Goal: Navigation & Orientation: Find specific page/section

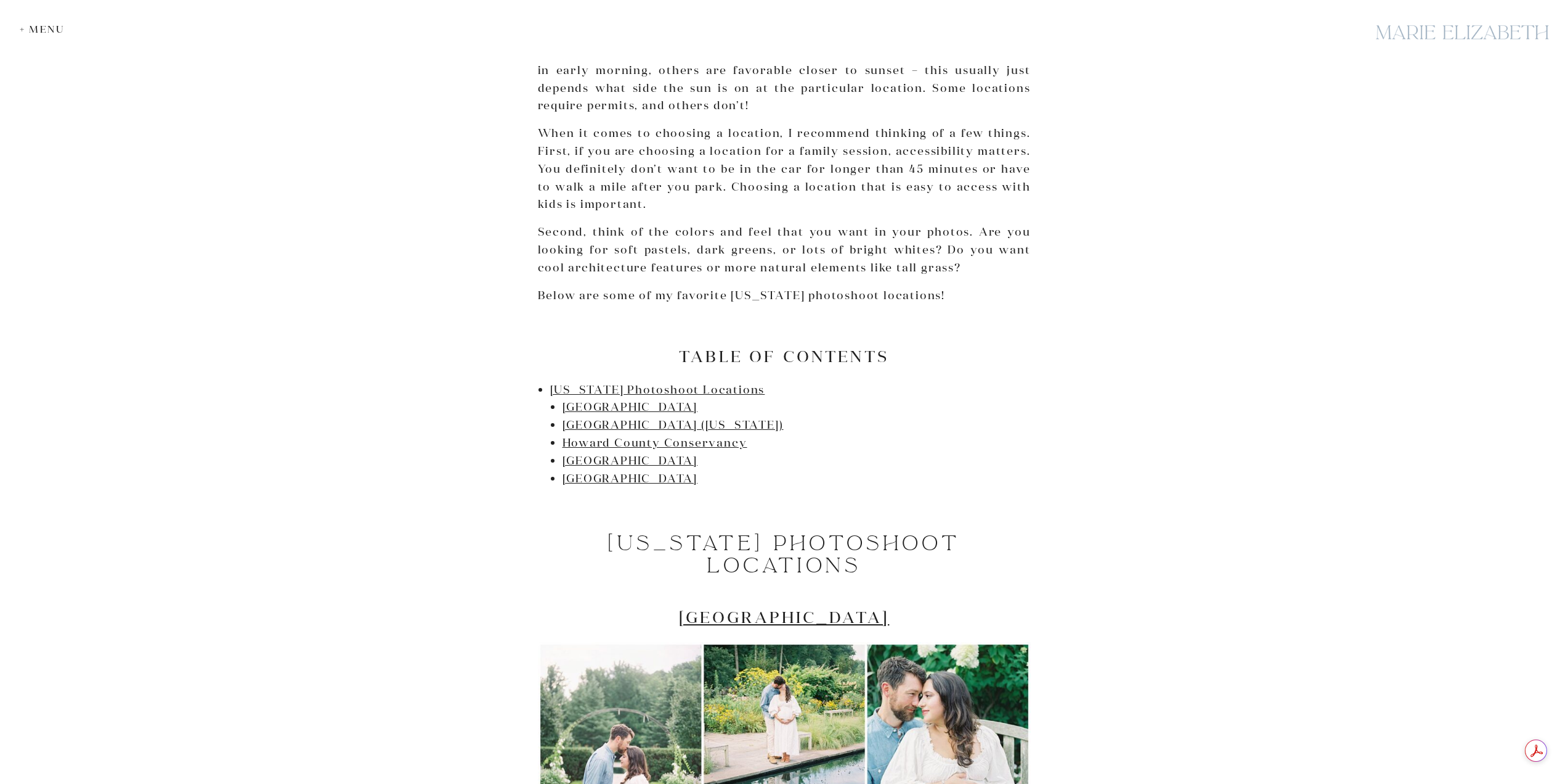
scroll to position [493, 0]
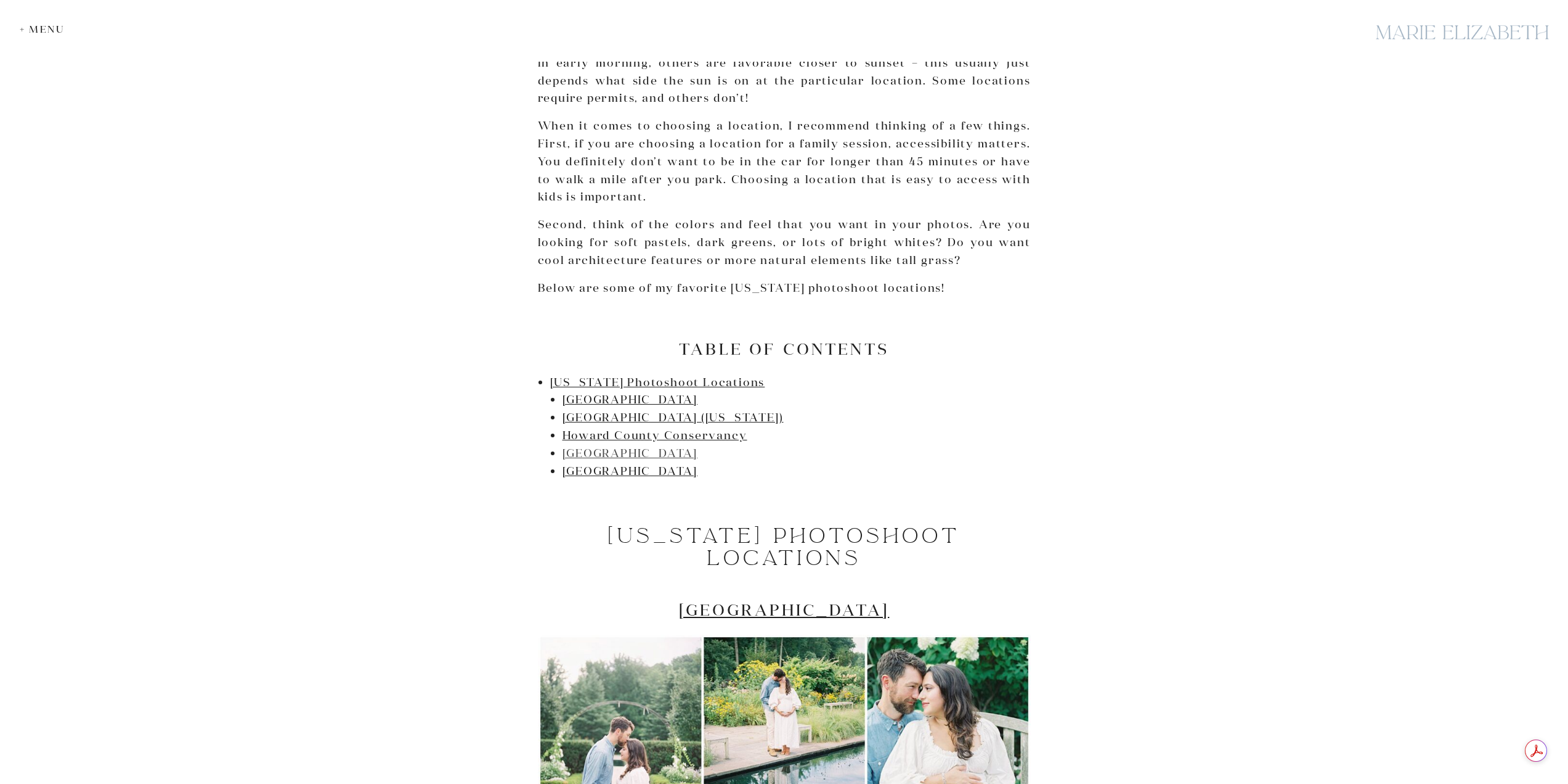
click at [604, 450] on link "[GEOGRAPHIC_DATA]" at bounding box center [631, 453] width 136 height 14
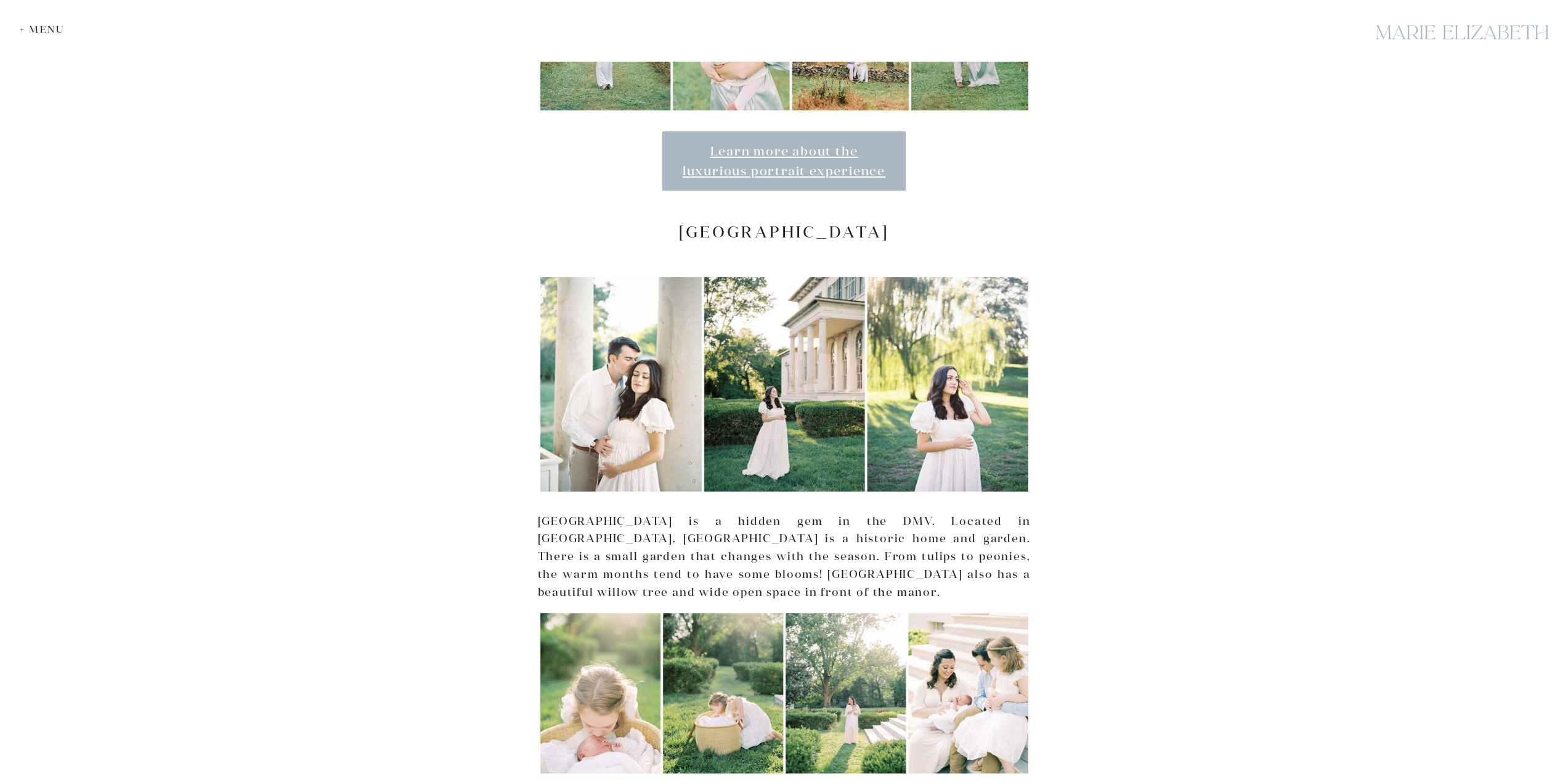
scroll to position [2993, 0]
drag, startPoint x: 678, startPoint y: 192, endPoint x: 878, endPoint y: 191, distance: 200.0
click at [905, 223] on h2 "[GEOGRAPHIC_DATA]" at bounding box center [784, 232] width 493 height 19
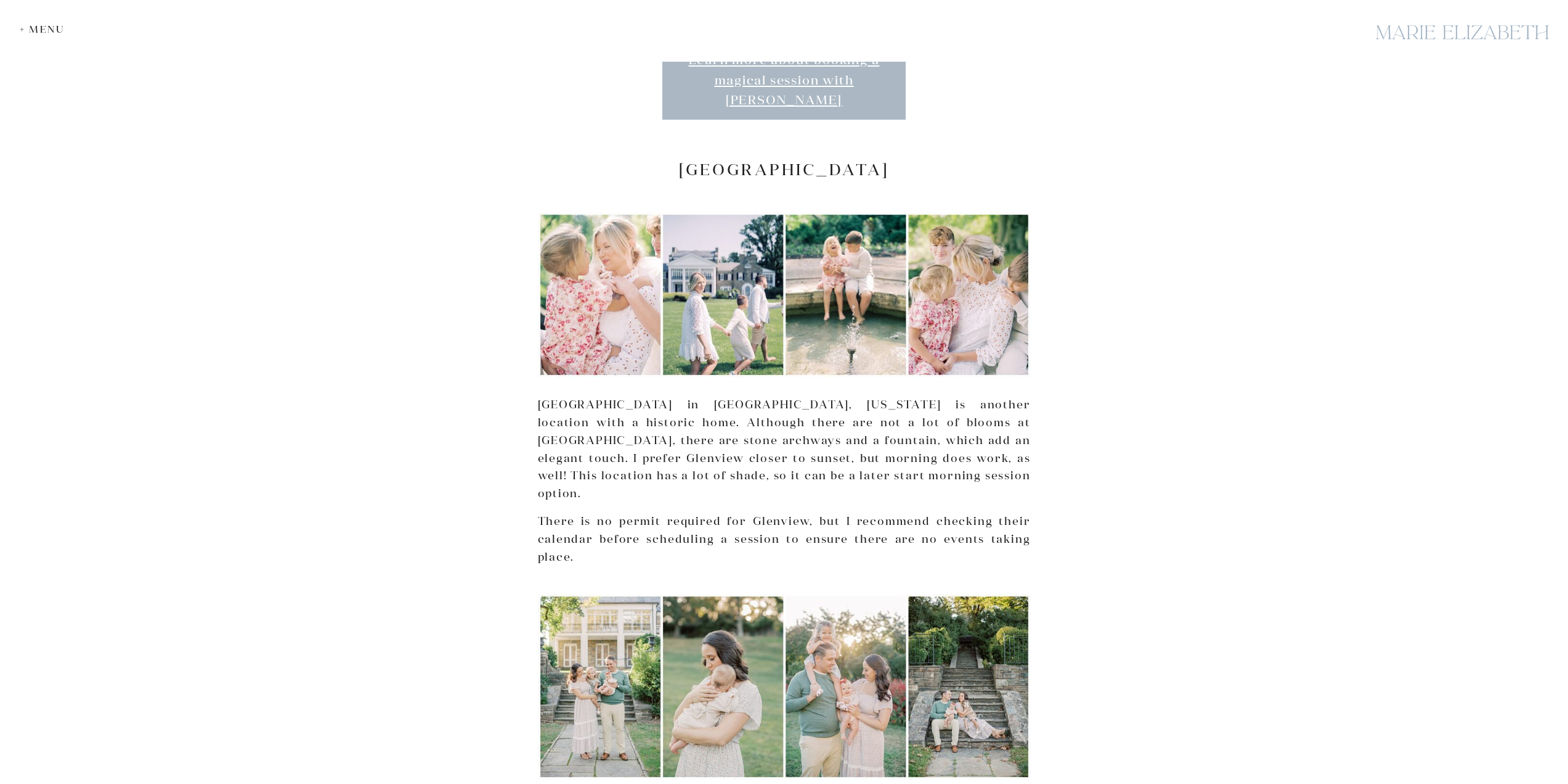
scroll to position [4041, 0]
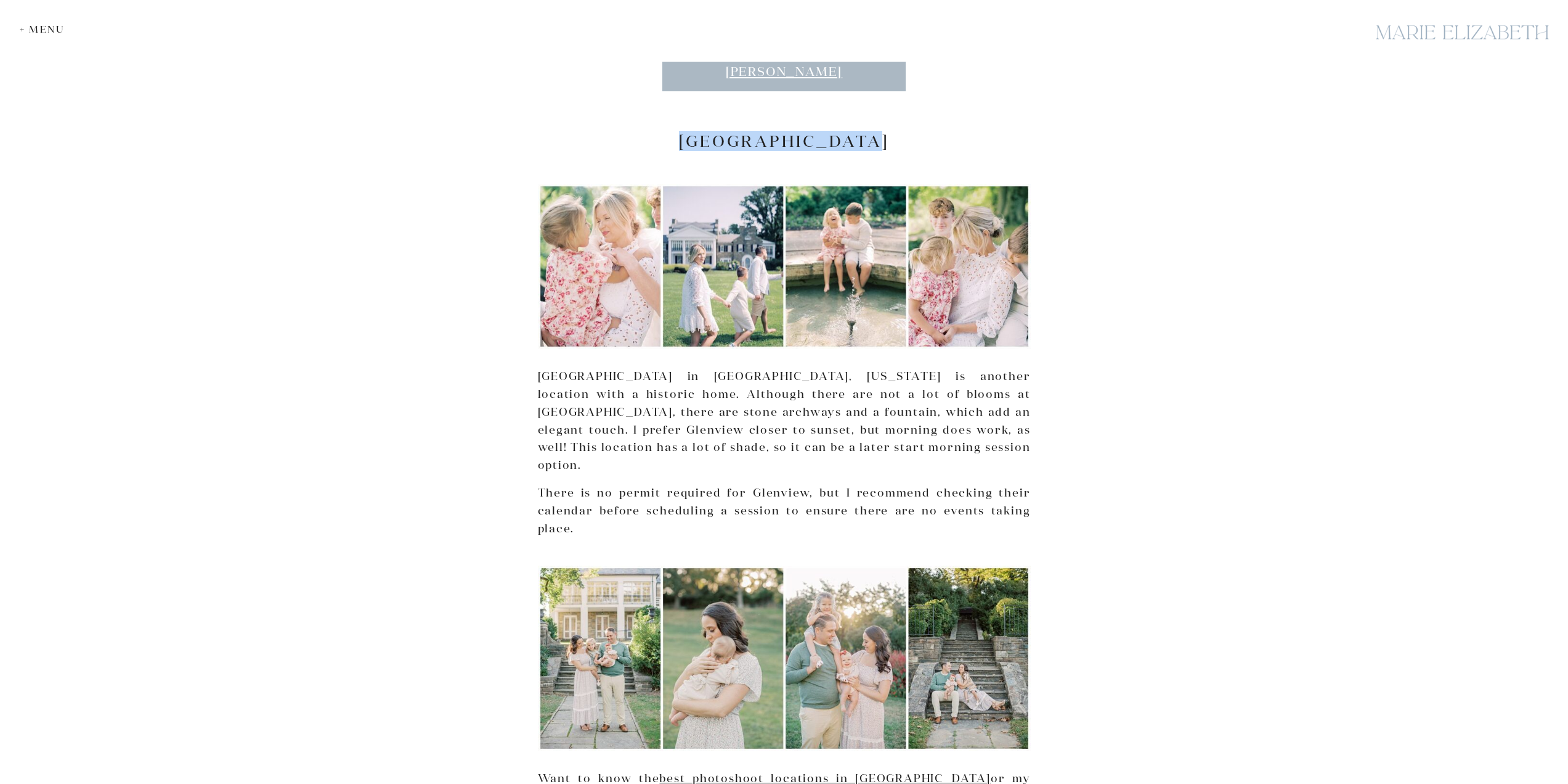
drag, startPoint x: 683, startPoint y: 82, endPoint x: 896, endPoint y: 83, distance: 213.0
click at [896, 131] on h2 "[GEOGRAPHIC_DATA]" at bounding box center [784, 140] width 493 height 19
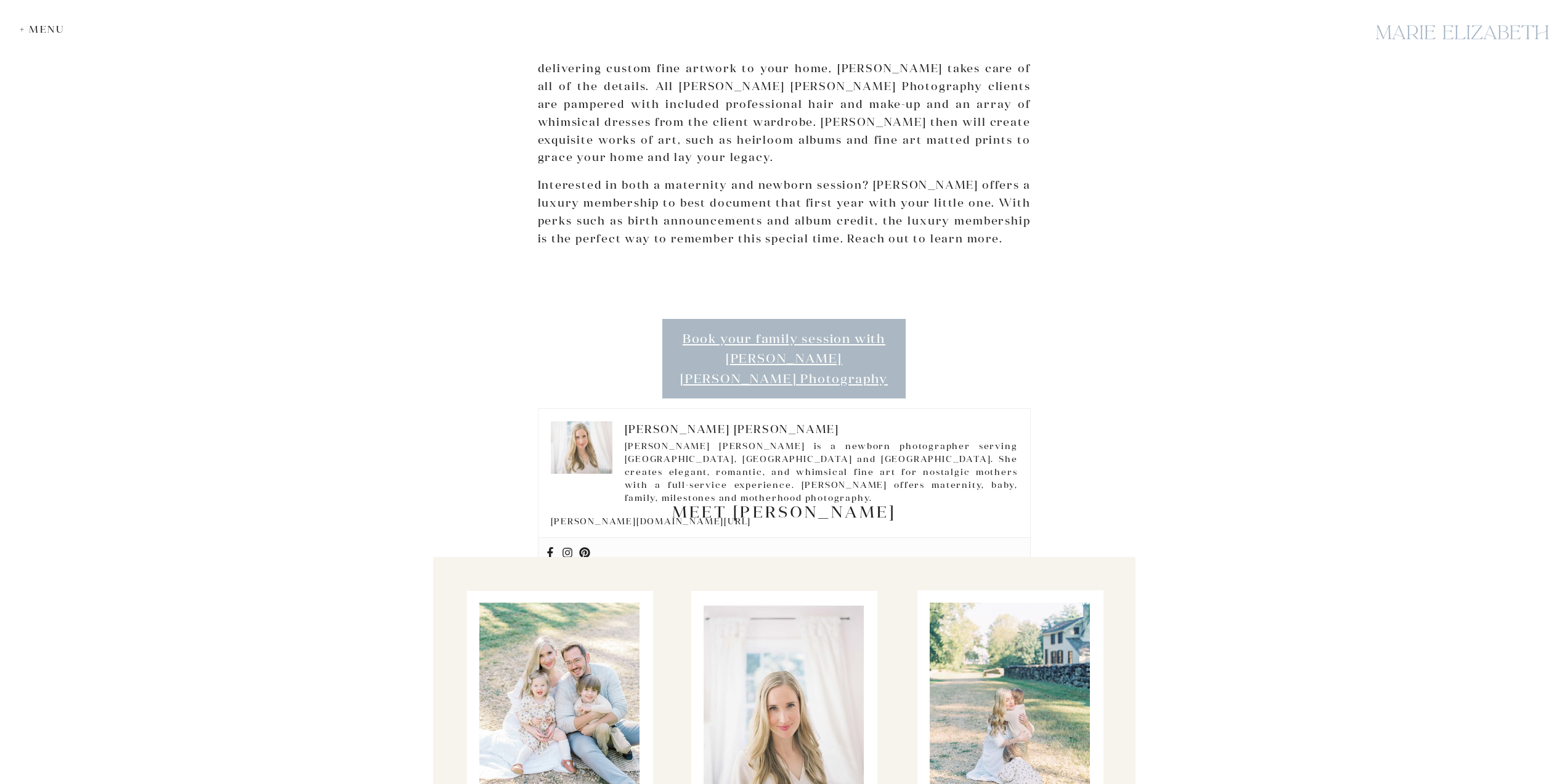
scroll to position [4905, 0]
